Goal: Task Accomplishment & Management: Manage account settings

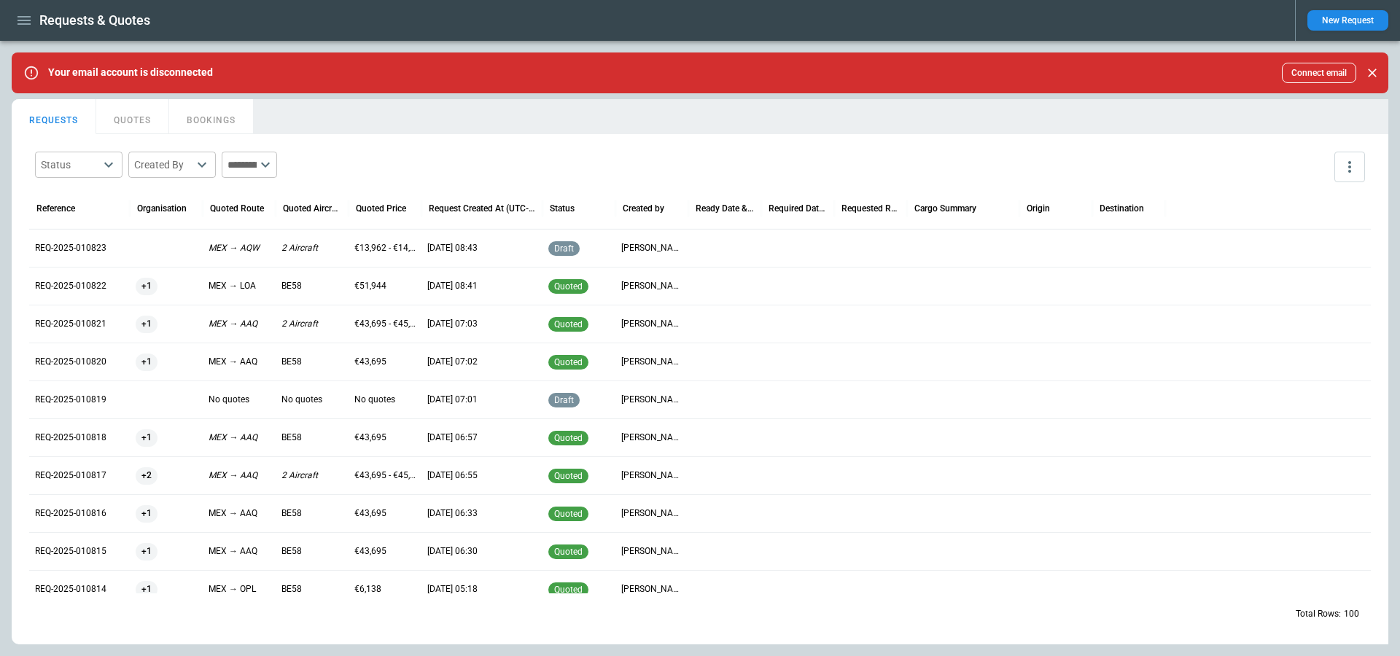
click at [30, 20] on icon "button" at bounding box center [23, 20] width 13 height 9
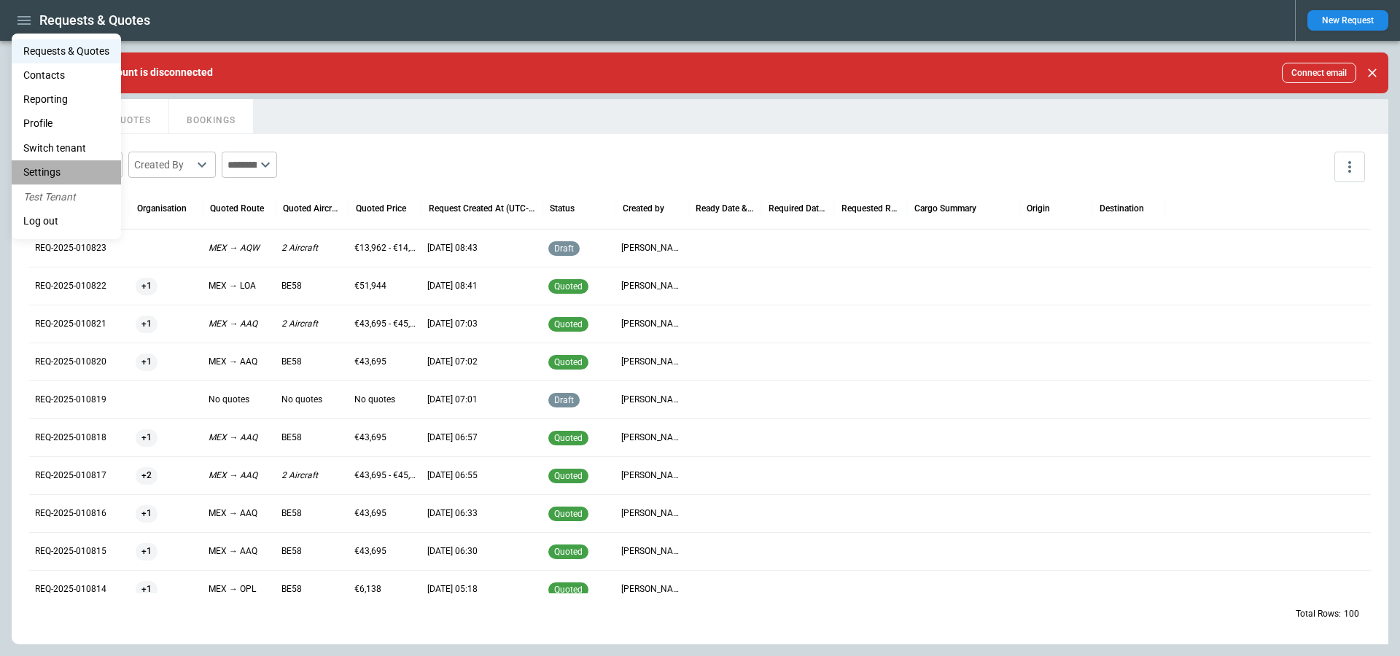
click at [48, 169] on li "Settings" at bounding box center [66, 172] width 109 height 24
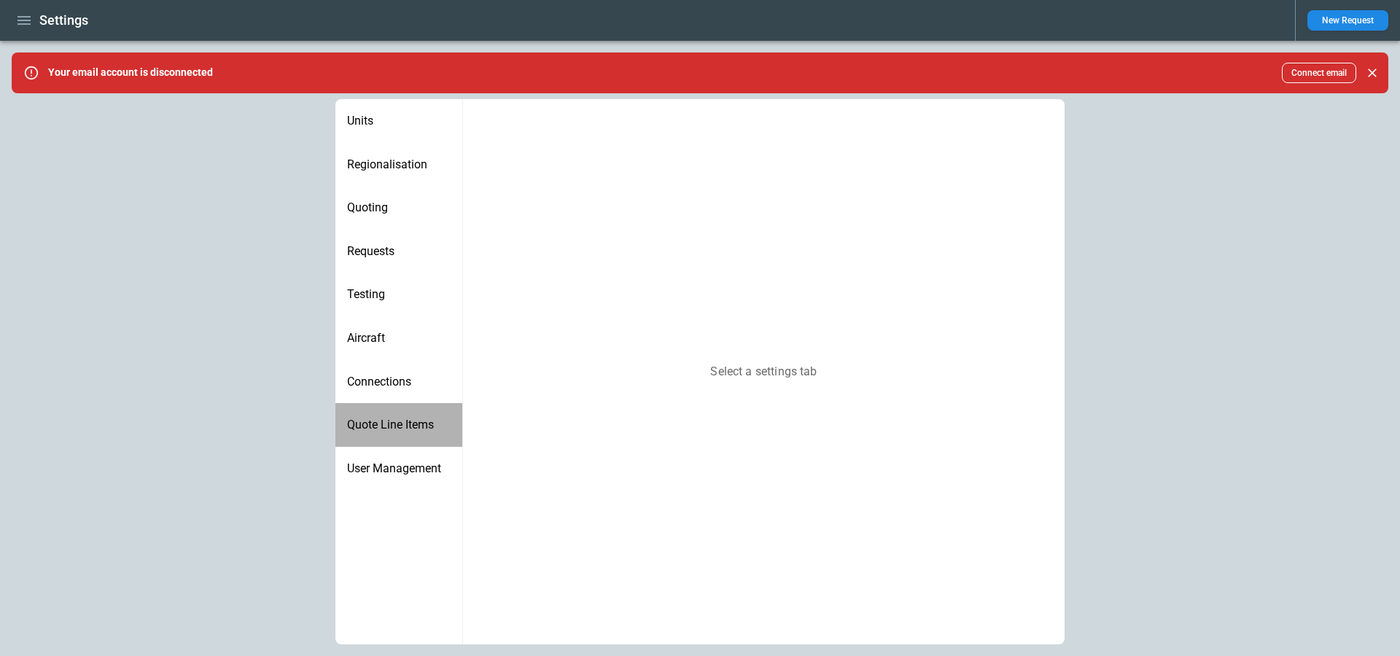
click at [385, 427] on span "Quote Line Items" at bounding box center [399, 425] width 104 height 15
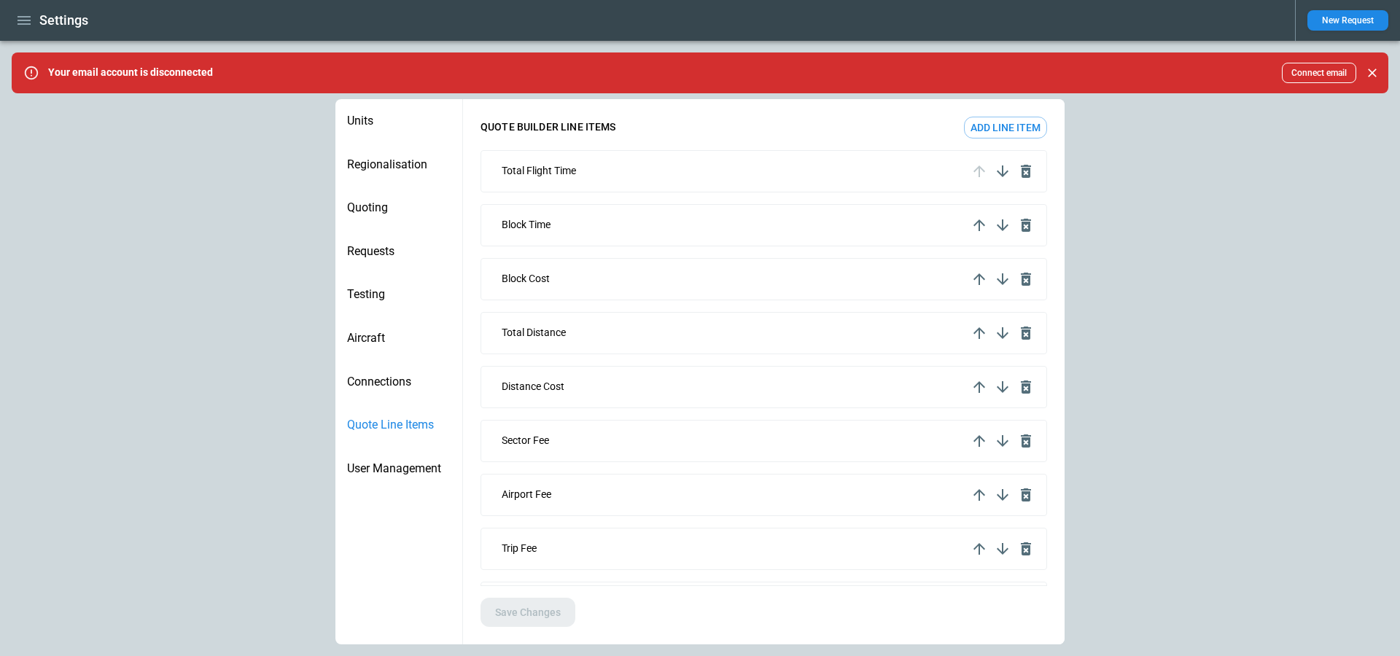
click at [545, 168] on p "Total Flight Time" at bounding box center [539, 171] width 74 height 12
click at [545, 211] on div "Block Time" at bounding box center [763, 225] width 566 height 42
click at [545, 224] on p "Block Time" at bounding box center [526, 225] width 49 height 12
click at [1018, 128] on button "Add line item" at bounding box center [1005, 128] width 83 height 22
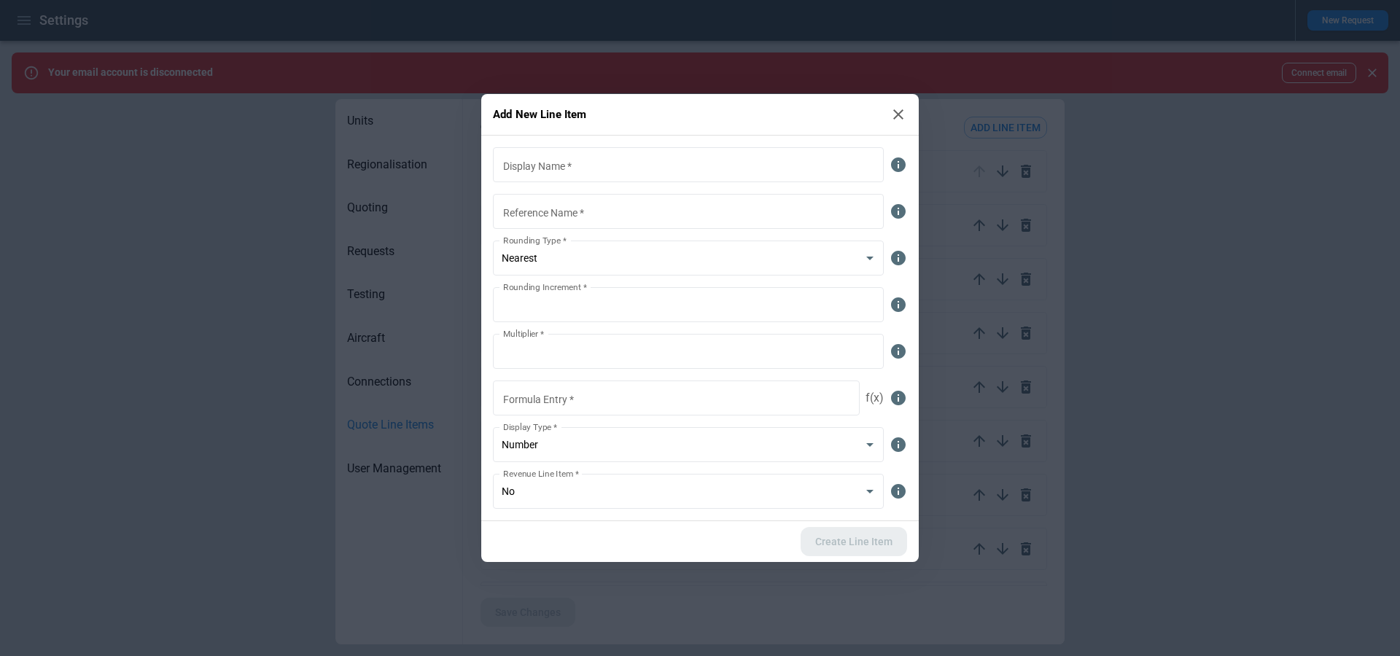
click at [894, 113] on icon at bounding box center [897, 114] width 17 height 17
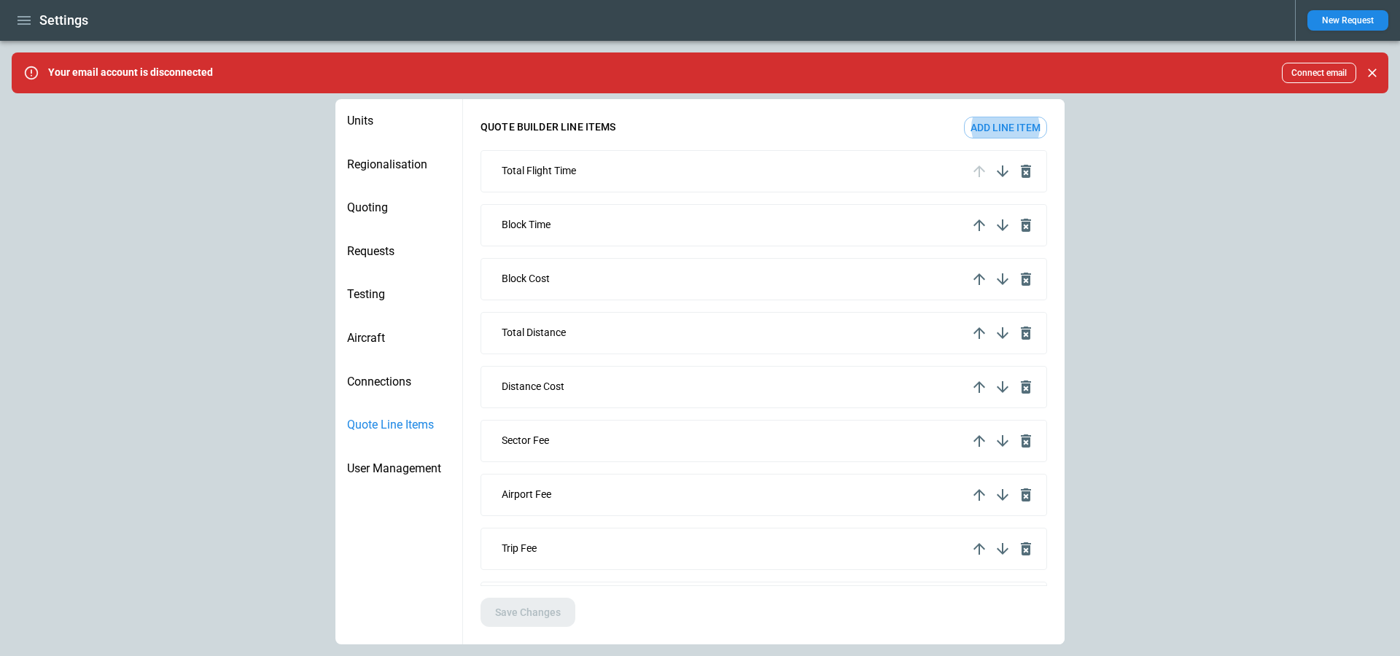
click at [620, 168] on div "Total Flight Time" at bounding box center [729, 171] width 478 height 12
click at [803, 222] on div "Block Time" at bounding box center [729, 225] width 478 height 12
click at [993, 125] on button "Add line item" at bounding box center [1005, 128] width 83 height 22
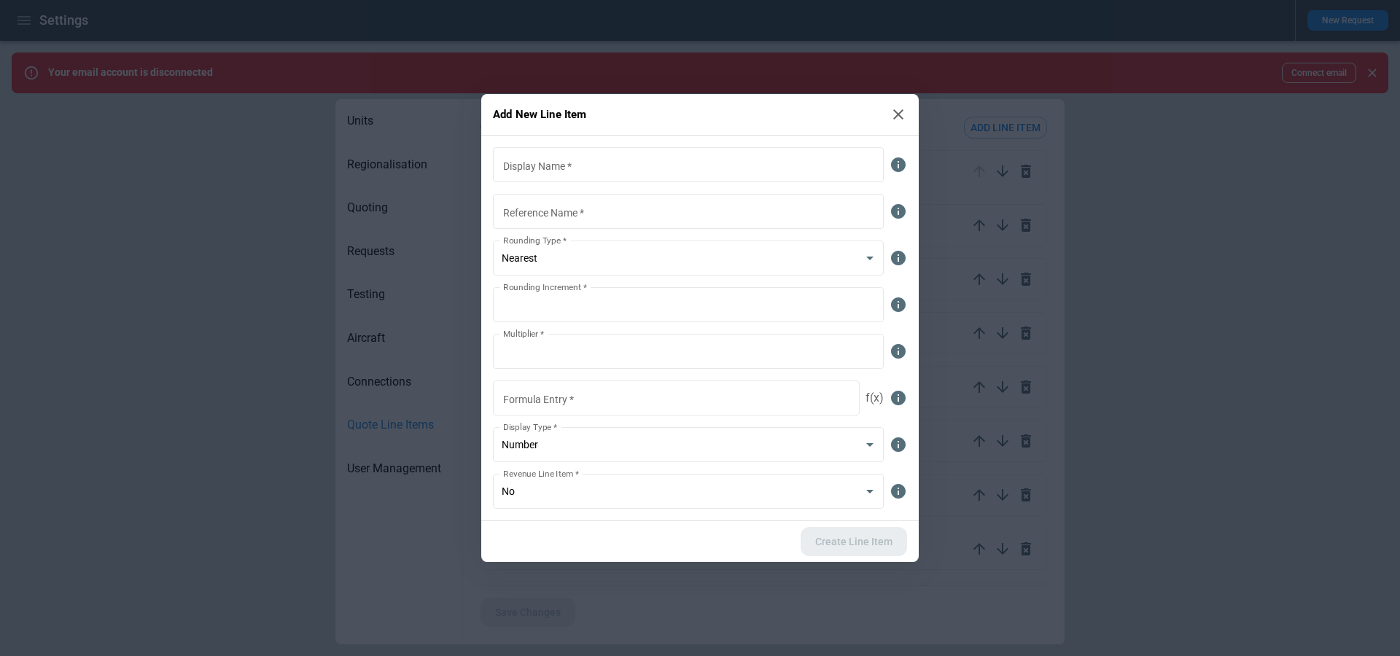
click at [900, 118] on icon at bounding box center [897, 114] width 17 height 17
